Goal: Task Accomplishment & Management: Manage account settings

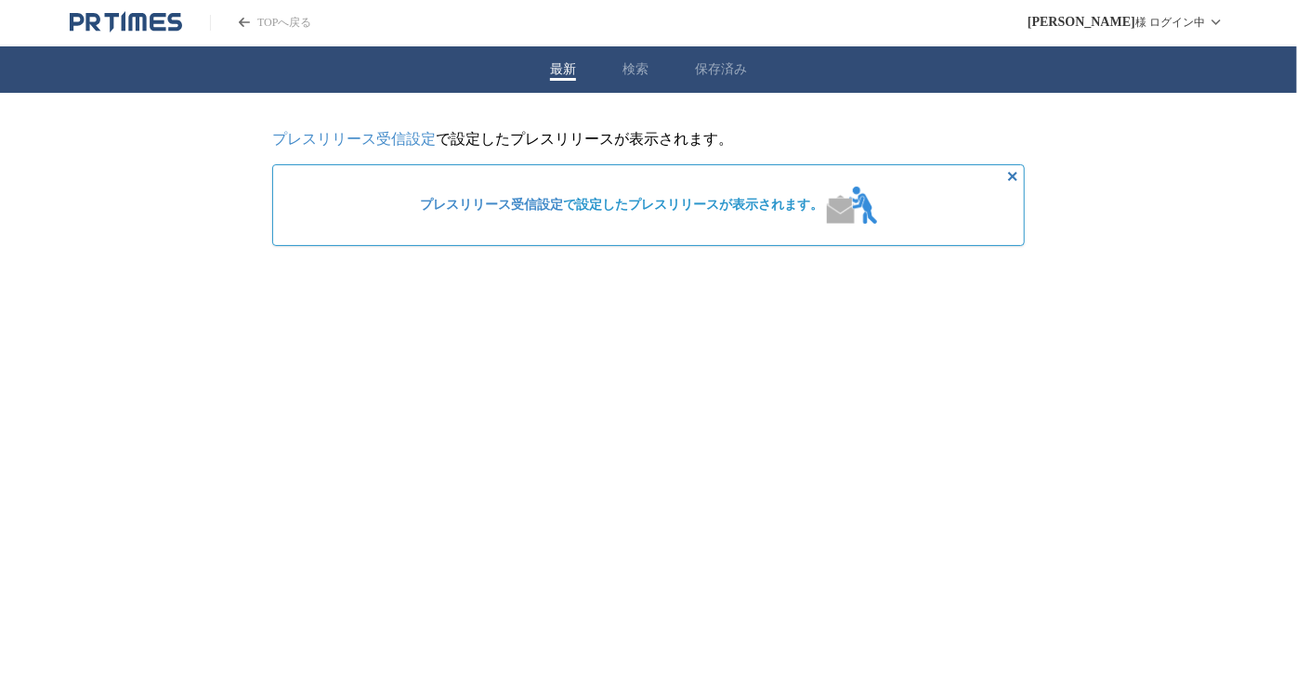
click at [411, 137] on link "プレスリリース受信設定" at bounding box center [353, 139] width 163 height 16
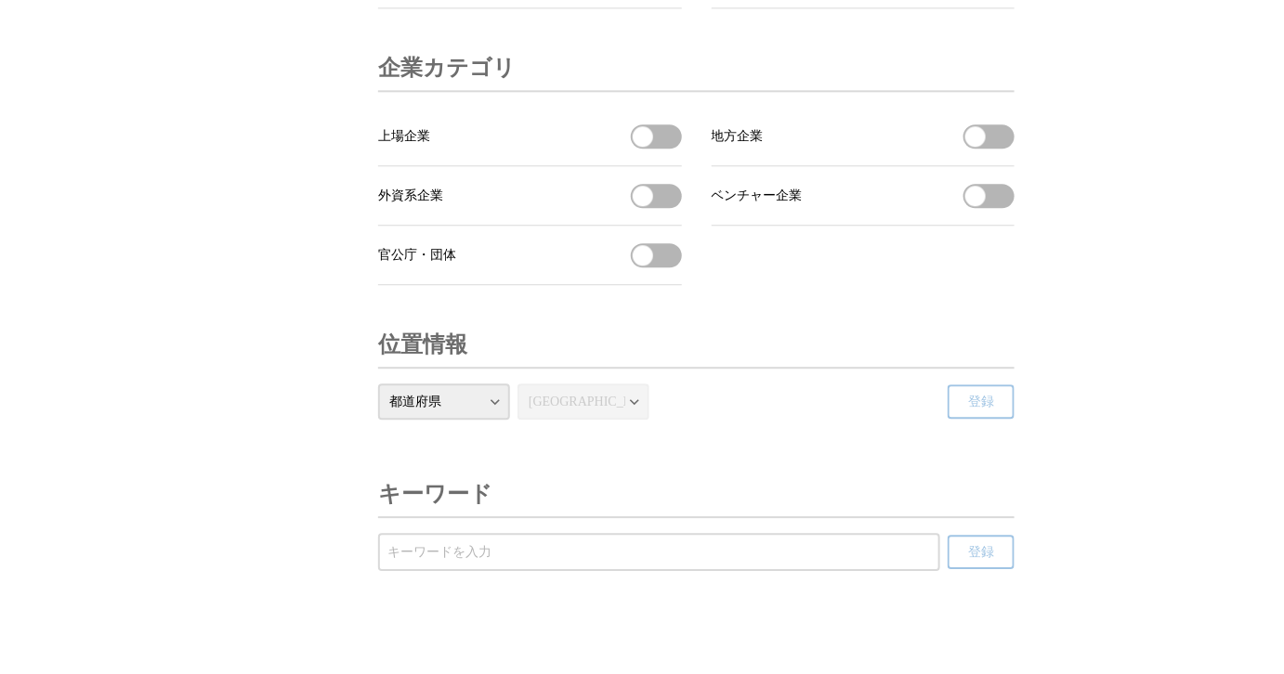
scroll to position [6333, 0]
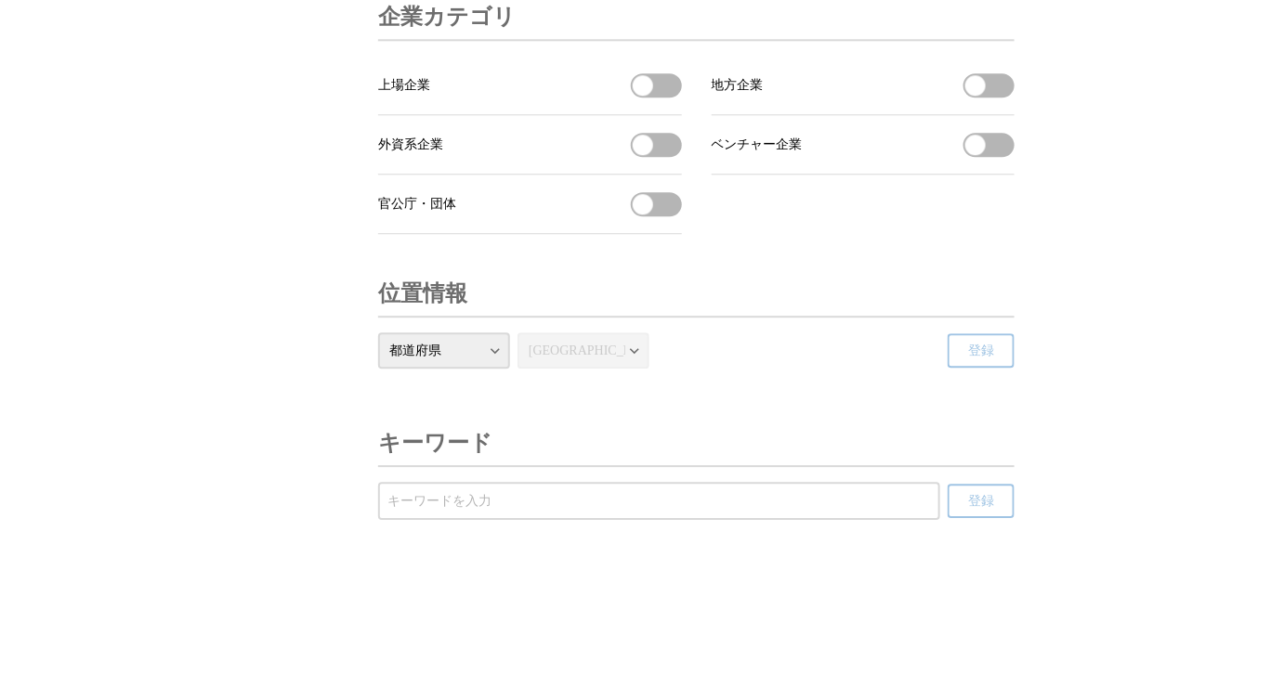
click at [739, 501] on input "受信するキーワードを登録する" at bounding box center [658, 501] width 543 height 20
type input "Ｕｂｅｒ"
click at [947, 484] on button "登録" at bounding box center [980, 501] width 67 height 34
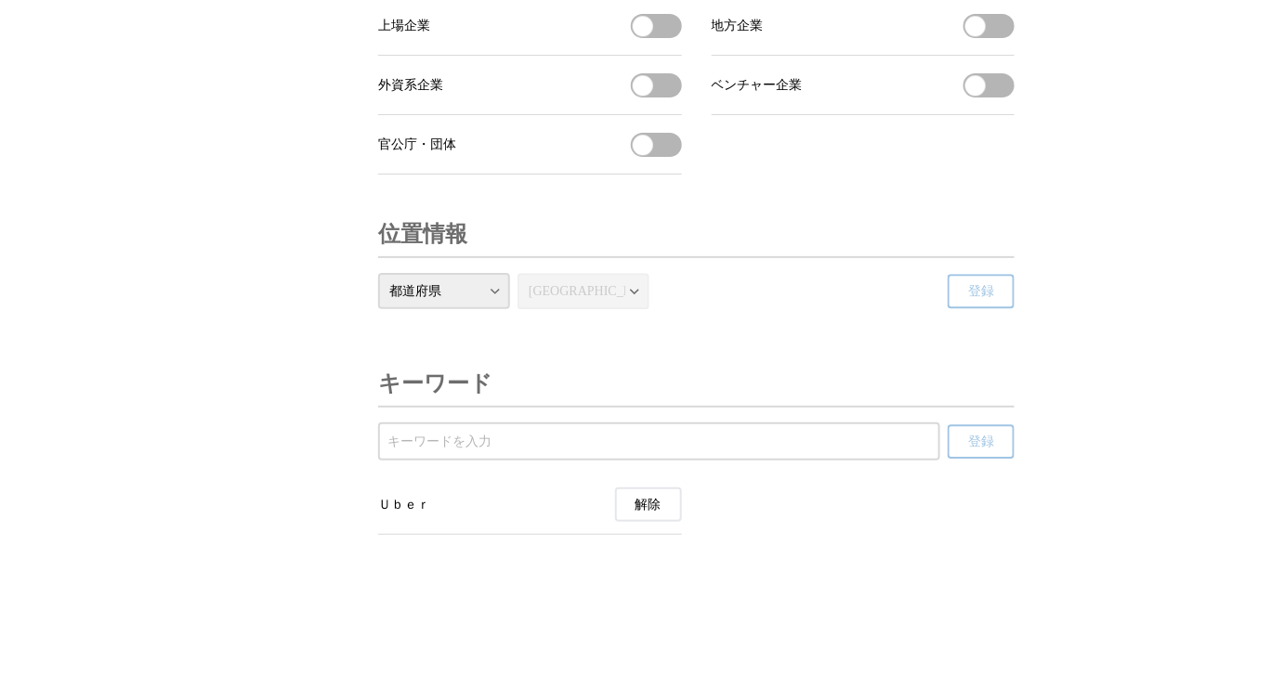
click at [411, 514] on span "Ｕｂｅｒ" at bounding box center [404, 505] width 52 height 17
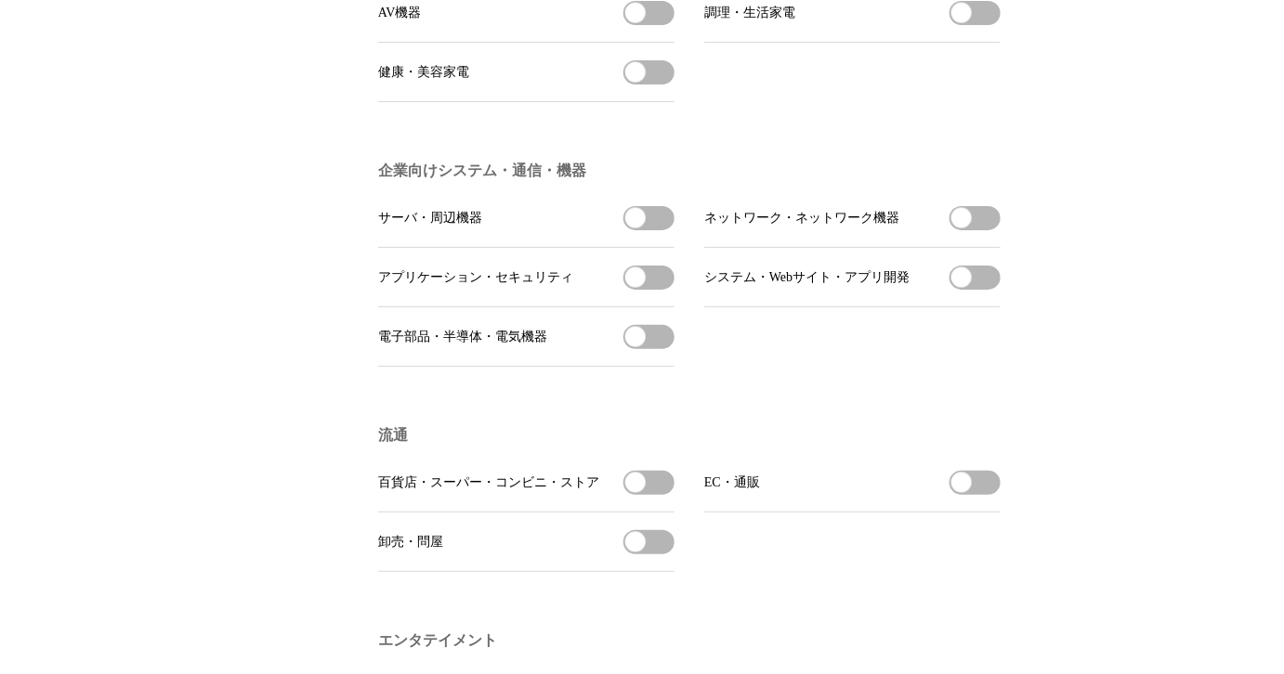
scroll to position [1077, 0]
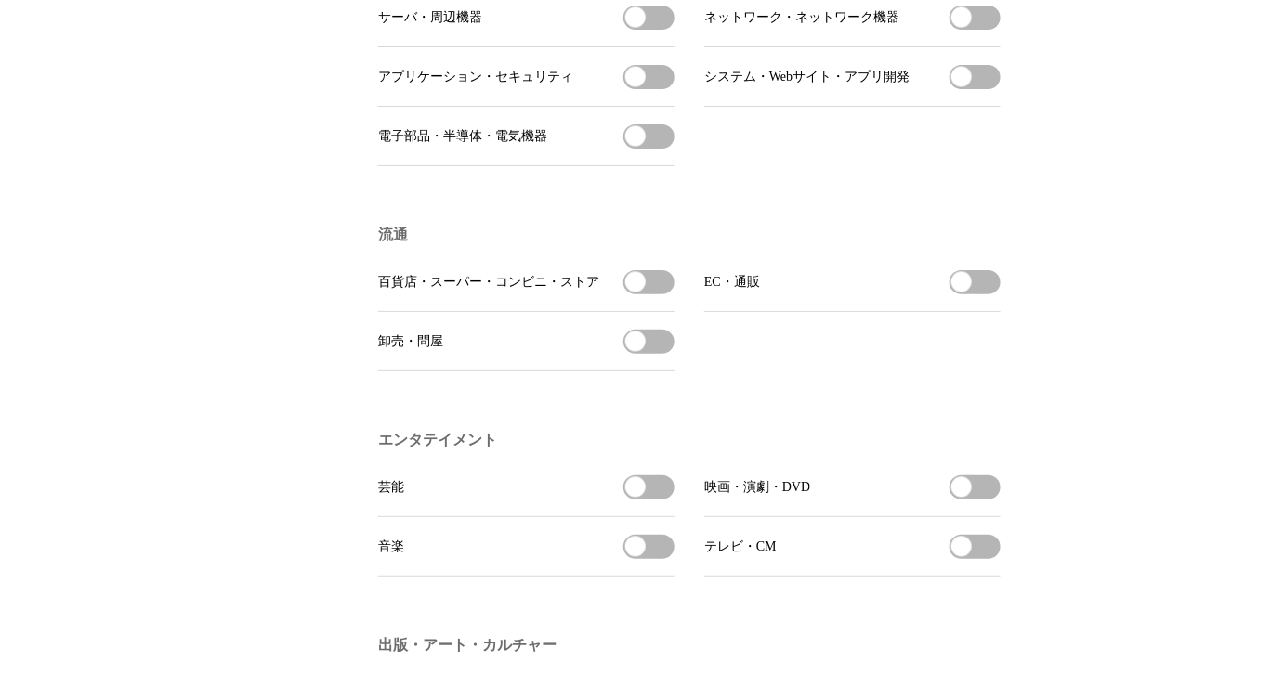
click at [651, 294] on button "百貨店・スーパー・コンビニ・ストアを受信する" at bounding box center [648, 282] width 51 height 24
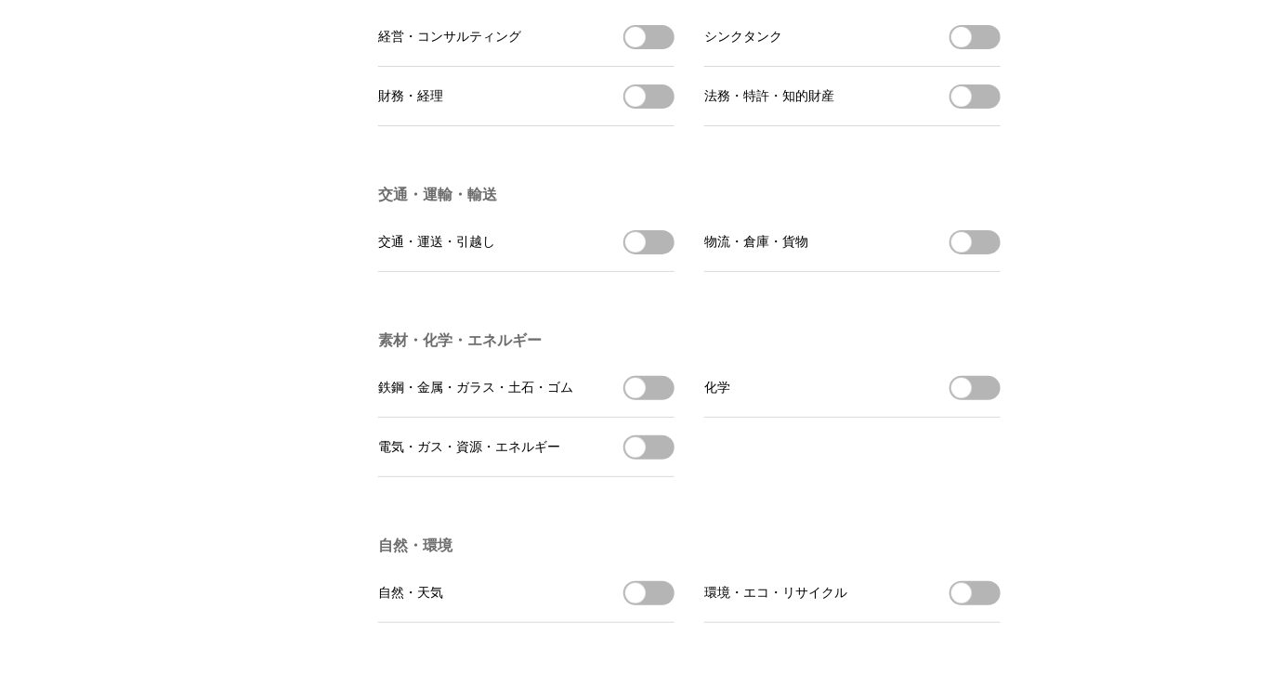
scroll to position [6393, 0]
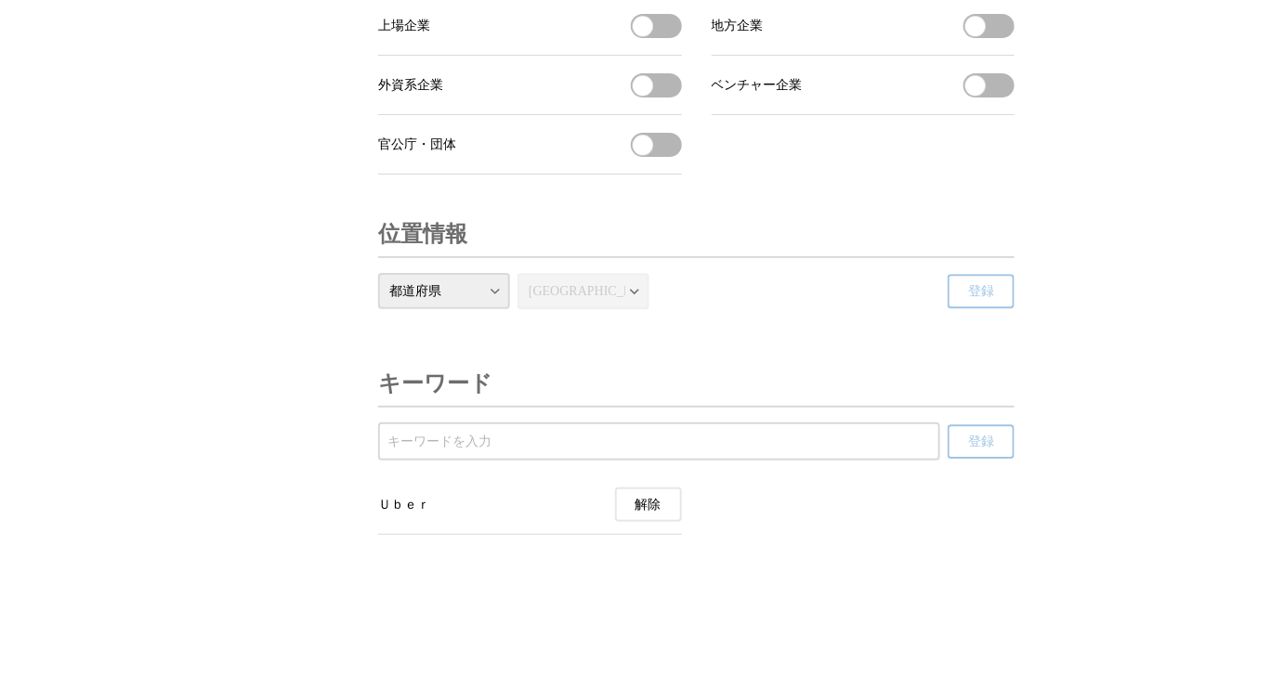
click at [476, 286] on select "都道府県 北海道 青森県 岩手県 宮城県 秋田県 山形県 福島県 茨城県 栃木県 群馬県 埼玉県 千葉県 東京都 神奈川県 新潟県 富山県 石川県 福井県 山…" at bounding box center [444, 291] width 132 height 36
select select "02"
click at [378, 273] on select "都道府県 北海道 青森県 岩手県 宮城県 秋田県 山形県 福島県 茨城県 栃木県 群馬県 埼玉県 千葉県 東京都 神奈川県 新潟県 富山県 石川県 福井県 山…" at bounding box center [444, 291] width 132 height 36
click at [601, 298] on select "市区町村 青森市 弘前市 八戸市 黒石市 五所川原市 十和田市 三沢市 むつ市 つがる市 平川市 平内町 今別町 蓬田村 外ヶ浜町 鰺ヶ沢町 深浦町 西目屋村…" at bounding box center [583, 291] width 132 height 36
select select "02201"
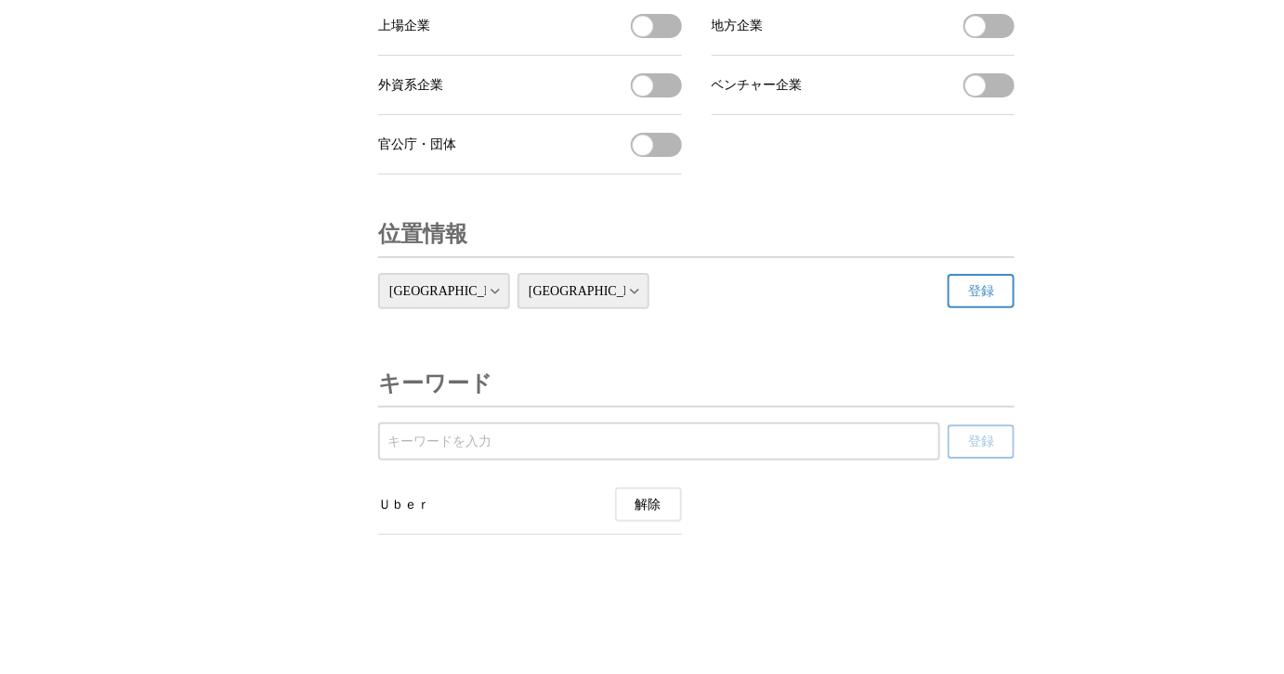
click at [517, 273] on select "市区町村 青森市 弘前市 八戸市 黒石市 五所川原市 十和田市 三沢市 むつ市 つがる市 平川市 平内町 今別町 蓬田村 外ヶ浜町 鰺ヶ沢町 深浦町 西目屋村…" at bounding box center [583, 291] width 132 height 36
click at [978, 279] on button "登録" at bounding box center [980, 291] width 67 height 34
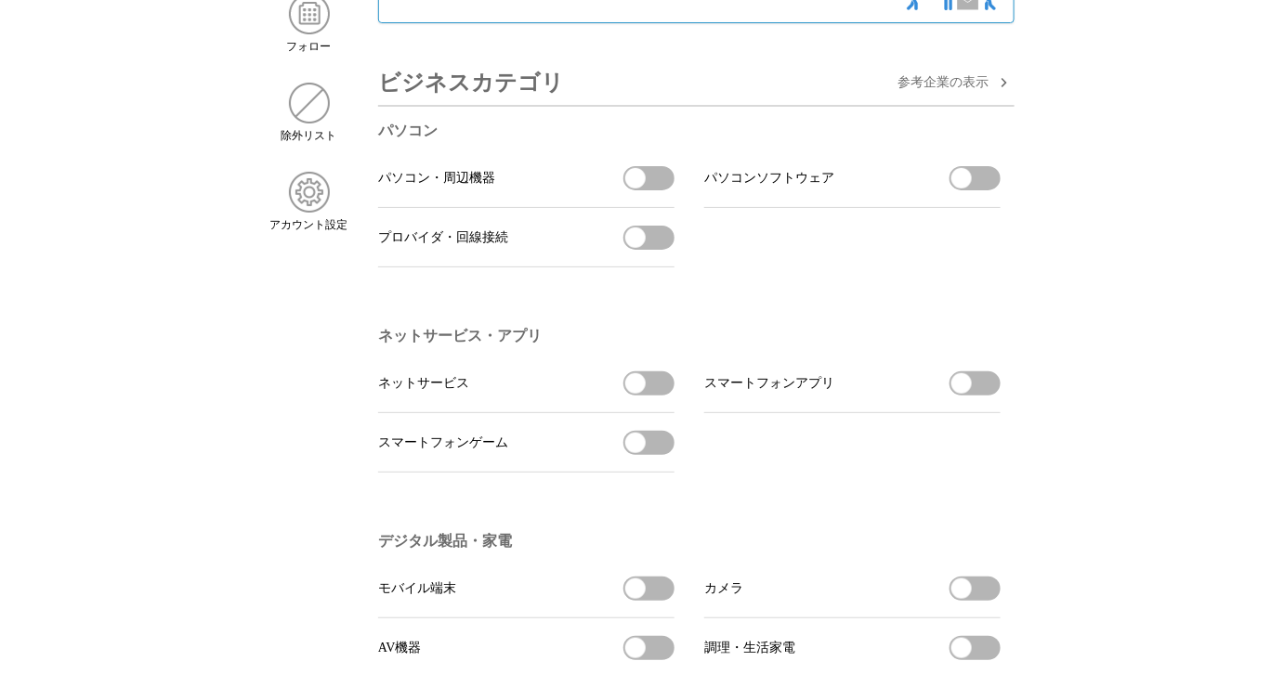
scroll to position [0, 0]
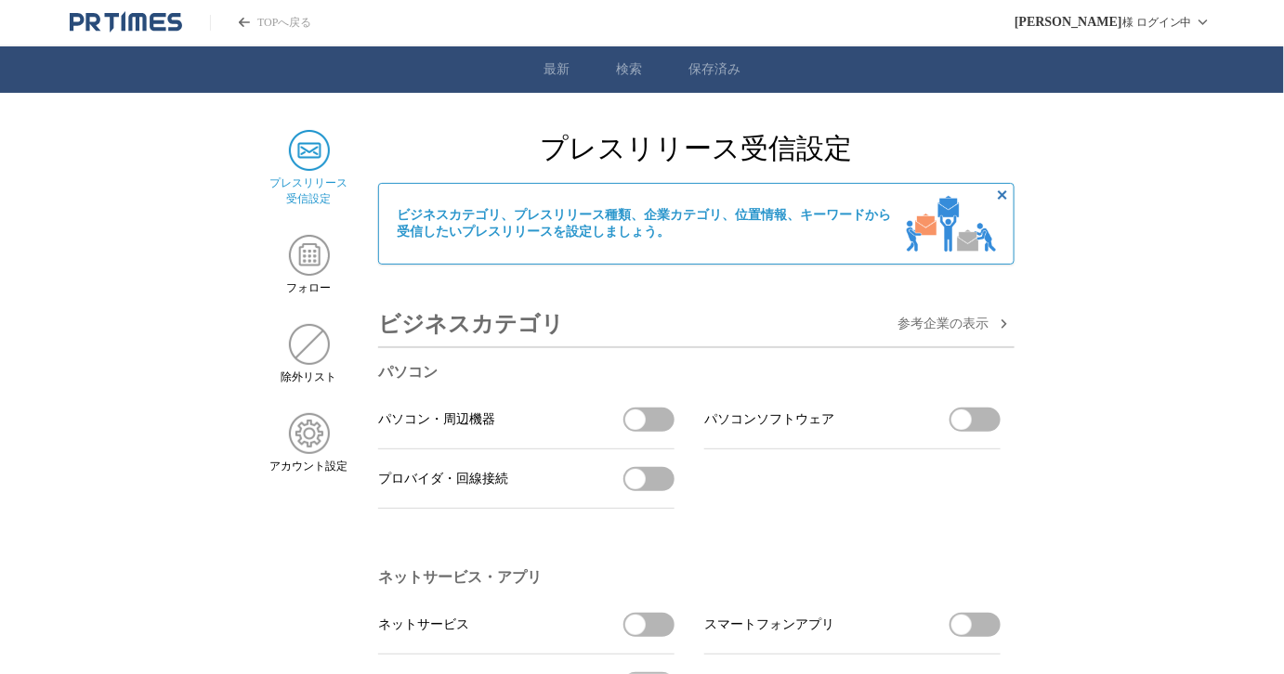
click at [1005, 195] on icon "非表示にする" at bounding box center [1002, 194] width 9 height 9
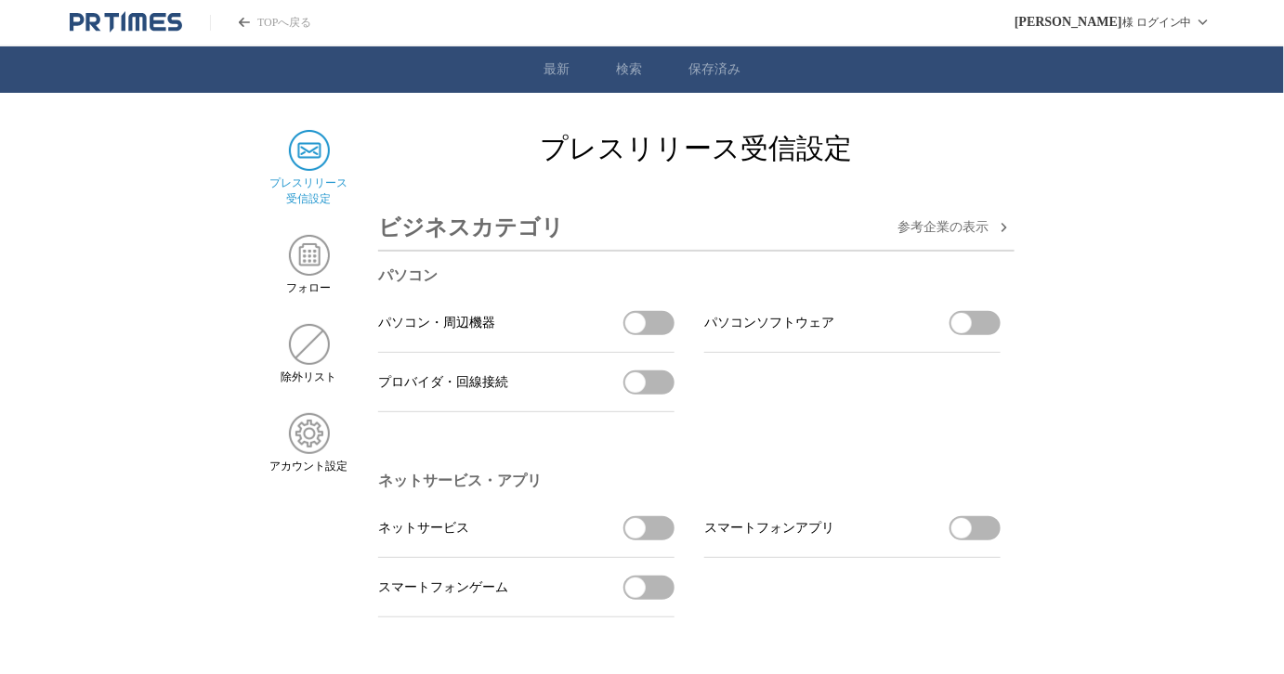
click at [242, 26] on icon "PR TIMESのトップページはこちら" at bounding box center [244, 22] width 11 height 9
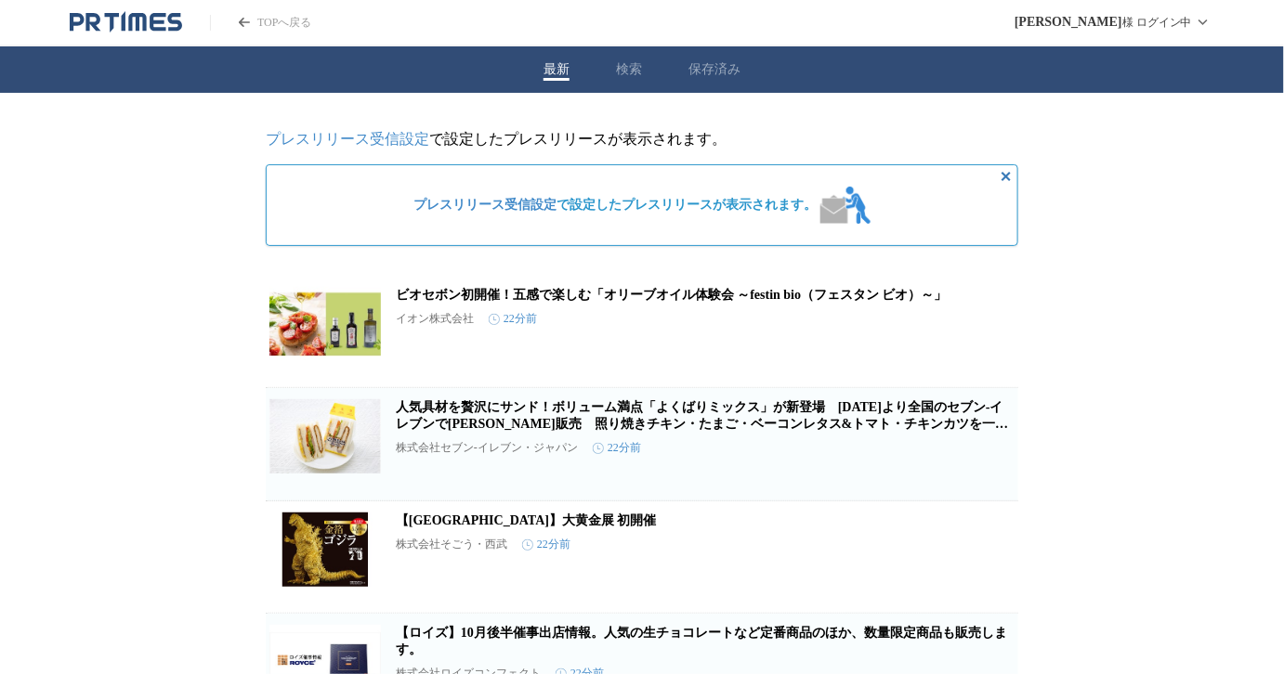
click at [277, 20] on link "TOPへ戻る" at bounding box center [260, 23] width 101 height 16
